Goal: Task Accomplishment & Management: Use online tool/utility

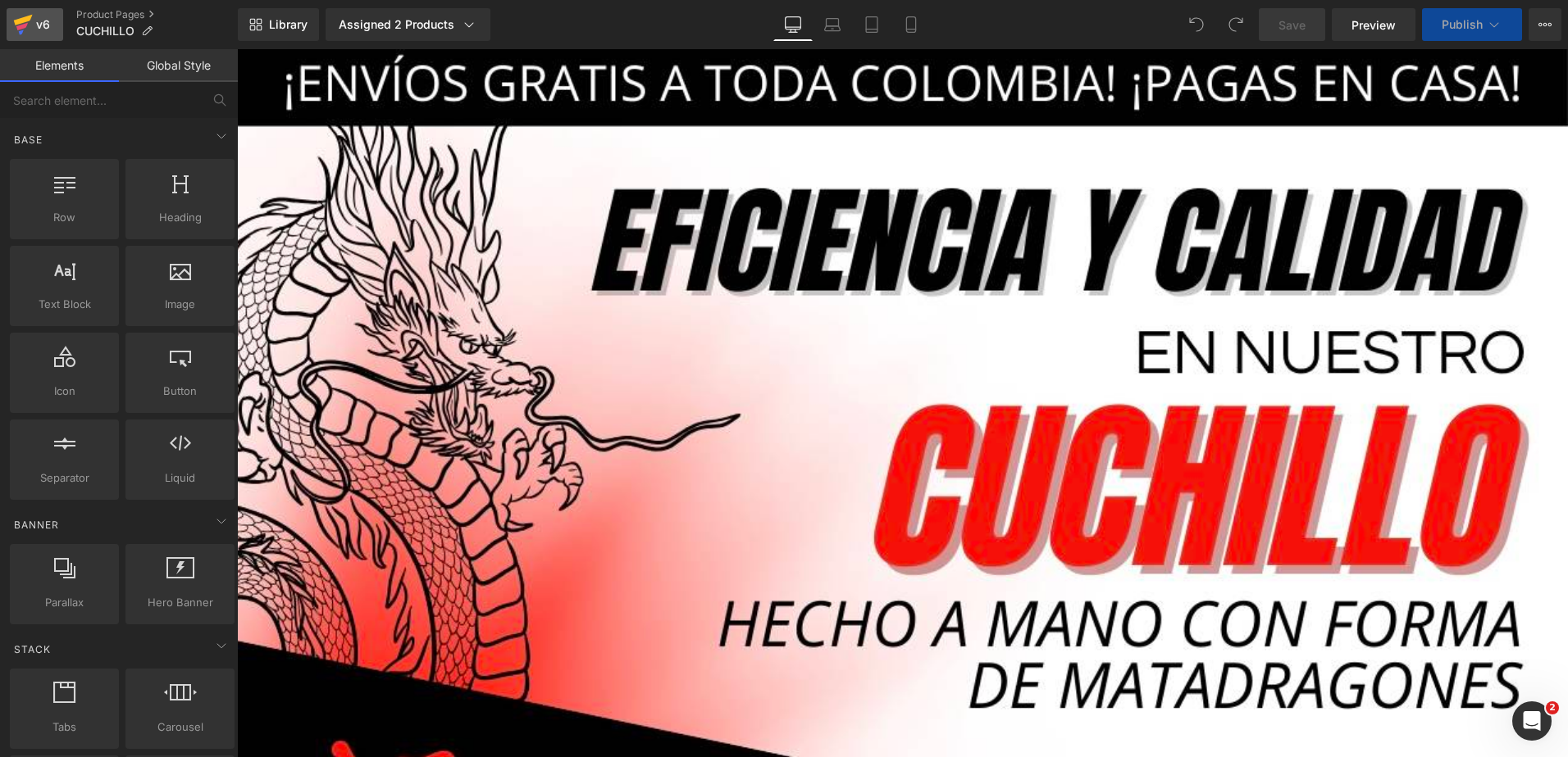
click at [41, 27] on div "v6" at bounding box center [42, 25] width 21 height 22
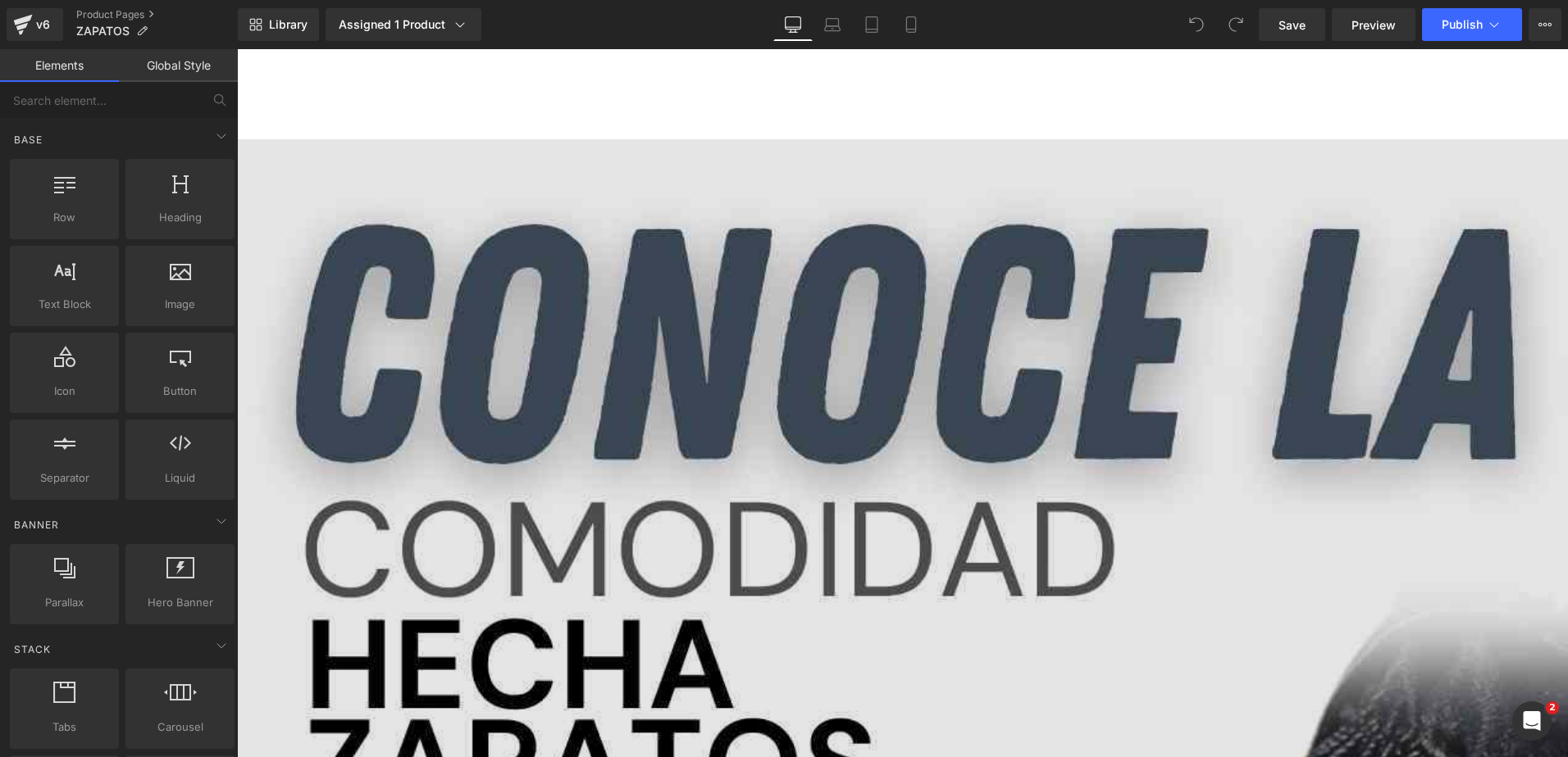
scroll to position [7539, 0]
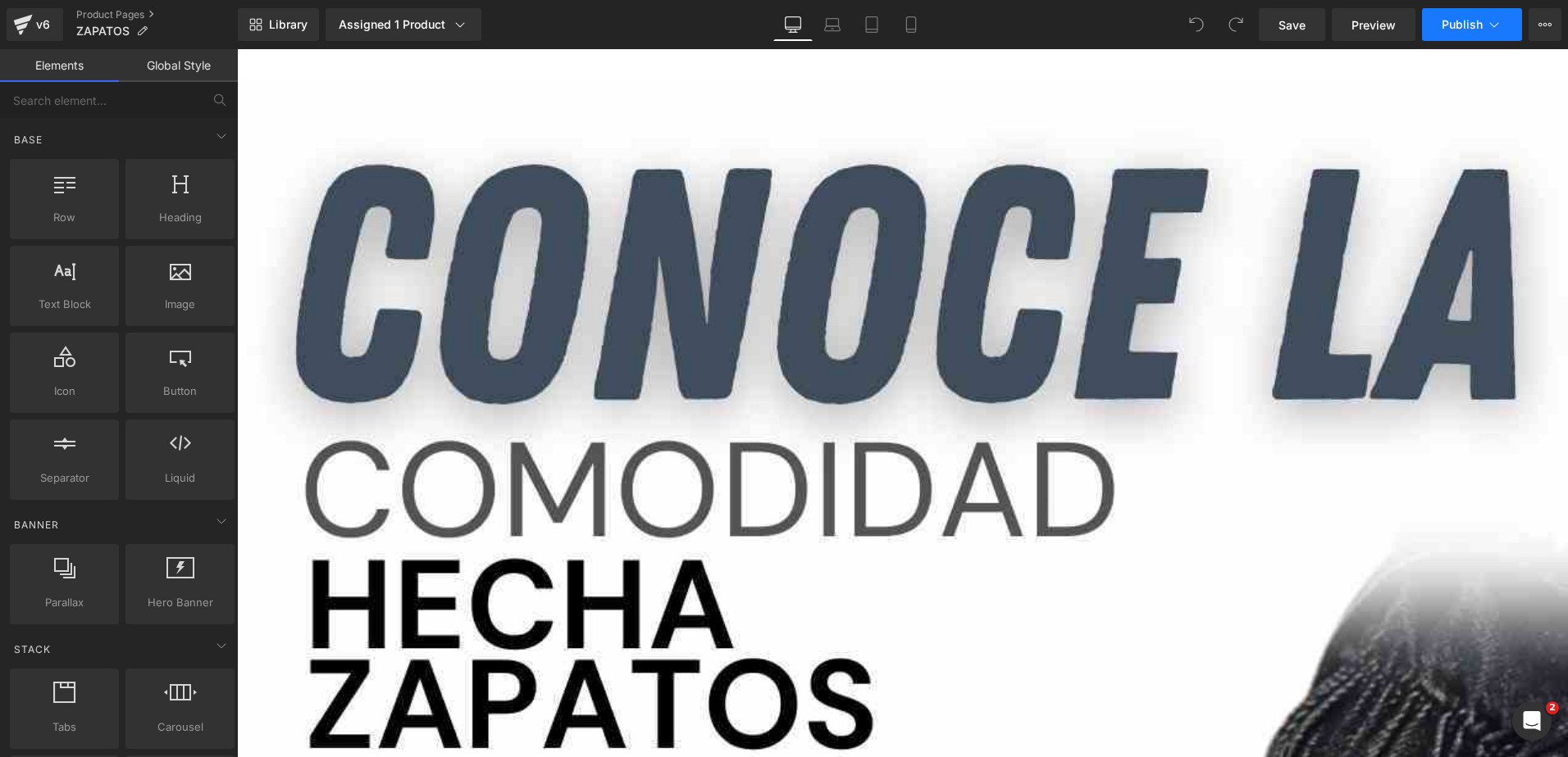
click at [1470, 25] on span "Publish" at bounding box center [1463, 24] width 41 height 13
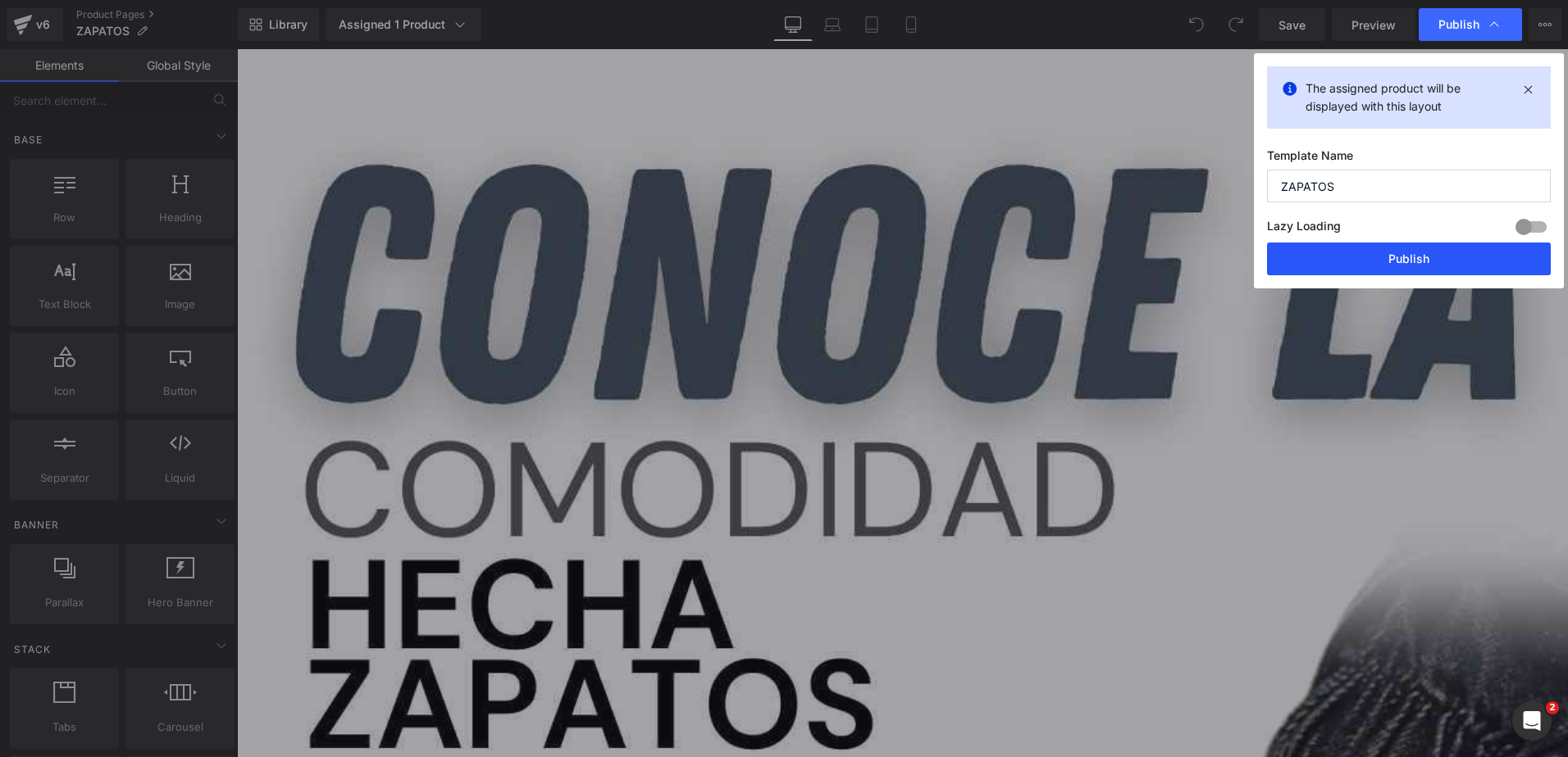
drag, startPoint x: 1337, startPoint y: 254, endPoint x: 361, endPoint y: 168, distance: 979.8
click at [1337, 254] on button "Publish" at bounding box center [1408, 258] width 284 height 32
